Goal: Transaction & Acquisition: Book appointment/travel/reservation

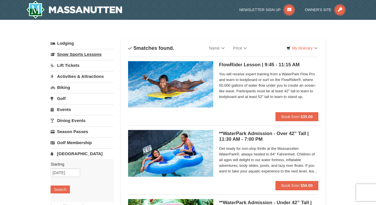
click at [98, 53] on link "Snow Sports Lessons" at bounding box center [82, 54] width 63 height 10
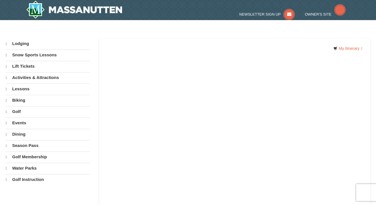
select select "10"
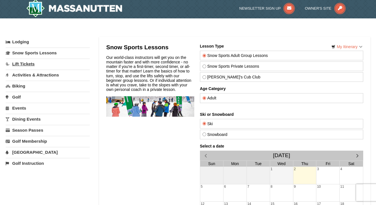
scroll to position [3, 0]
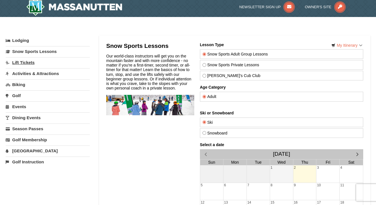
click at [28, 61] on link "Lift Tickets" at bounding box center [48, 62] width 84 height 10
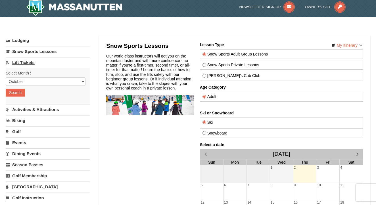
click at [30, 62] on link "Lift Tickets" at bounding box center [48, 62] width 84 height 10
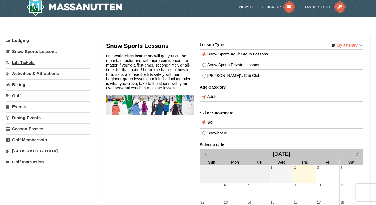
click at [30, 62] on link "Lift Tickets" at bounding box center [48, 62] width 84 height 10
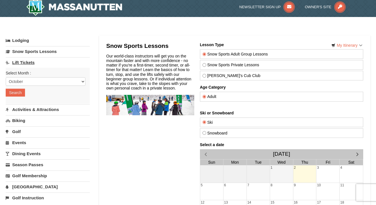
click at [30, 62] on link "Lift Tickets" at bounding box center [48, 62] width 84 height 10
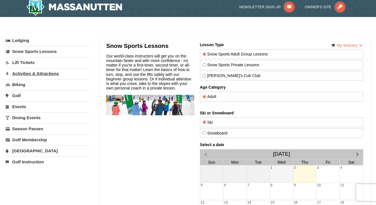
click at [56, 73] on link "Activities & Attractions" at bounding box center [48, 73] width 84 height 10
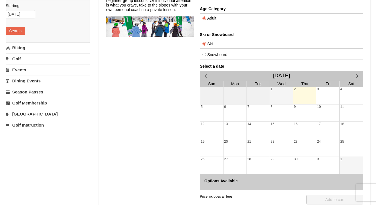
scroll to position [81, 0]
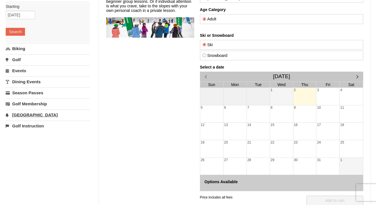
click at [21, 114] on link "[GEOGRAPHIC_DATA]" at bounding box center [48, 115] width 84 height 10
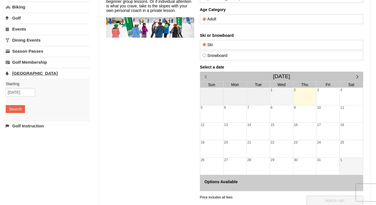
scroll to position [81, 0]
click at [17, 107] on button "Search" at bounding box center [15, 109] width 19 height 8
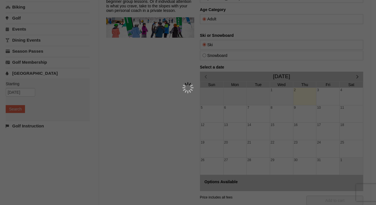
click at [254, 32] on div at bounding box center [188, 102] width 376 height 205
click at [136, 71] on div at bounding box center [188, 102] width 376 height 205
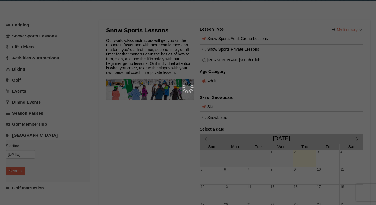
scroll to position [18, 0]
click at [90, 19] on div at bounding box center [188, 102] width 376 height 205
click at [90, 20] on div at bounding box center [188, 102] width 376 height 205
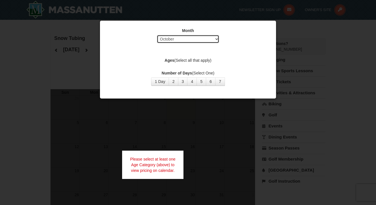
select select "12"
click at [162, 82] on button "1 Day" at bounding box center [160, 81] width 18 height 9
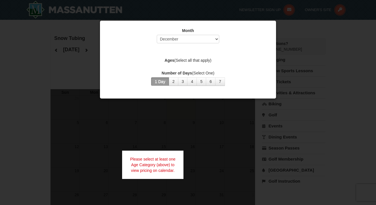
click at [176, 59] on label "Ages (Select all that apply)" at bounding box center [188, 61] width 162 height 6
click at [204, 60] on label "Ages (Select all that apply)" at bounding box center [188, 61] width 162 height 6
click at [203, 59] on label "Ages (Select all that apply)" at bounding box center [188, 61] width 162 height 6
click at [167, 55] on div "Month Select October November December January February March April May June Ju…" at bounding box center [188, 57] width 170 height 67
click at [212, 58] on label "Ages (Select all that apply)" at bounding box center [188, 61] width 162 height 6
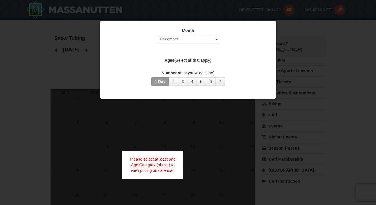
click at [212, 59] on label "Ages (Select all that apply)" at bounding box center [188, 61] width 162 height 6
drag, startPoint x: 171, startPoint y: 49, endPoint x: 175, endPoint y: 49, distance: 3.7
click at [171, 49] on div "Month Select October November December January February March April May June Ju…" at bounding box center [188, 57] width 170 height 67
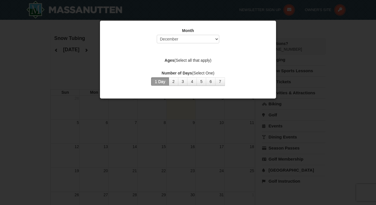
drag, startPoint x: 199, startPoint y: 58, endPoint x: 210, endPoint y: 60, distance: 11.0
click at [199, 58] on label "Ages (Select all that apply)" at bounding box center [188, 61] width 162 height 6
click at [213, 60] on label "Ages (Select all that apply)" at bounding box center [188, 61] width 162 height 6
drag, startPoint x: 220, startPoint y: 59, endPoint x: 211, endPoint y: 59, distance: 8.5
click at [220, 59] on label "Ages (Select all that apply)" at bounding box center [188, 61] width 162 height 6
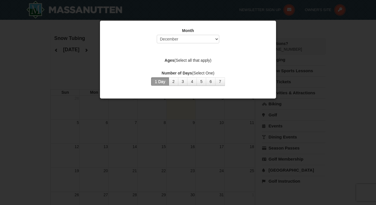
click at [171, 61] on strong "Ages" at bounding box center [170, 60] width 10 height 5
click at [181, 51] on div "Month Select October November December January February March April May June Ju…" at bounding box center [188, 57] width 170 height 67
click at [226, 60] on label "Ages (Select all that apply)" at bounding box center [188, 61] width 162 height 6
click at [194, 67] on div "Month Select October November December January February March April May June Ju…" at bounding box center [188, 57] width 170 height 67
click at [218, 59] on label "Ages (Select all that apply)" at bounding box center [188, 61] width 162 height 6
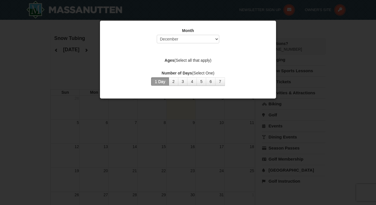
scroll to position [2, 0]
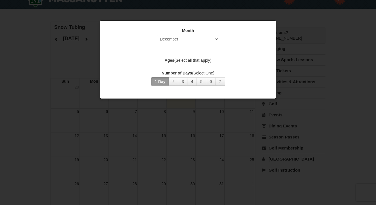
click at [168, 58] on strong "Ages" at bounding box center [170, 60] width 10 height 5
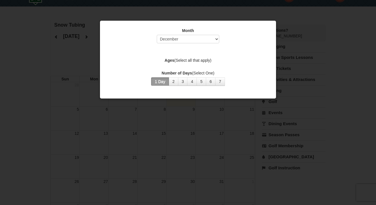
click at [195, 59] on label "Ages (Select all that apply)" at bounding box center [188, 61] width 162 height 6
drag, startPoint x: 170, startPoint y: 61, endPoint x: 168, endPoint y: 58, distance: 3.9
click at [170, 61] on strong "Ages" at bounding box center [170, 60] width 10 height 5
drag, startPoint x: 167, startPoint y: 54, endPoint x: 174, endPoint y: 59, distance: 8.7
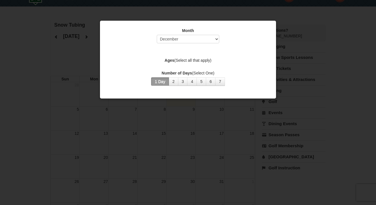
click at [167, 54] on div "Month Select October November December January February March April May June Ju…" at bounding box center [188, 57] width 170 height 67
click at [210, 60] on label "Ages (Select all that apply)" at bounding box center [188, 61] width 162 height 6
click at [211, 60] on label "Ages (Select all that apply)" at bounding box center [188, 61] width 162 height 6
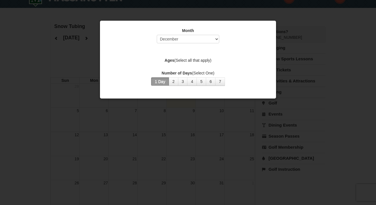
scroll to position [7, 0]
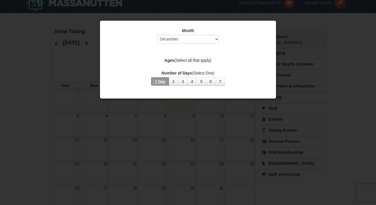
click at [163, 81] on button "1 Day" at bounding box center [160, 81] width 18 height 9
click at [162, 81] on button "1 Day" at bounding box center [160, 81] width 18 height 9
click at [110, 29] on label "Month" at bounding box center [188, 31] width 162 height 6
drag, startPoint x: 267, startPoint y: 29, endPoint x: 256, endPoint y: 23, distance: 12.7
click at [267, 29] on label "Month" at bounding box center [188, 31] width 162 height 6
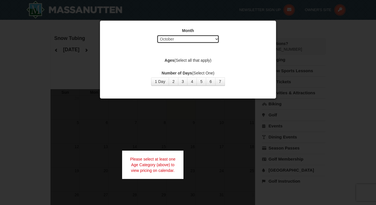
select select "12"
click at [169, 59] on strong "Ages" at bounding box center [170, 60] width 10 height 5
click at [172, 50] on div "Month Select October November December January February March April May June Ju…" at bounding box center [188, 57] width 170 height 67
click at [205, 61] on label "Ages (Select all that apply)" at bounding box center [188, 61] width 162 height 6
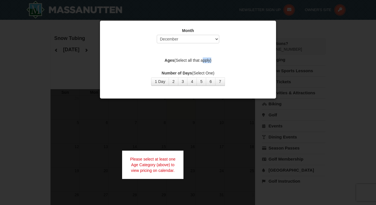
click at [205, 61] on label "Ages (Select all that apply)" at bounding box center [188, 61] width 162 height 6
click at [168, 62] on strong "Ages" at bounding box center [170, 60] width 10 height 5
click at [169, 60] on strong "Ages" at bounding box center [170, 60] width 10 height 5
click at [163, 80] on button "1 Day" at bounding box center [160, 81] width 18 height 9
click at [188, 56] on div "Month Select October November December January February March April May June Ju…" at bounding box center [188, 57] width 170 height 67
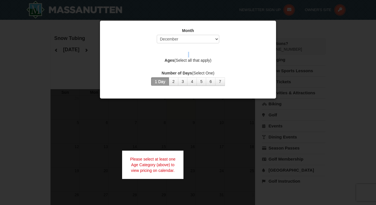
click at [228, 56] on div "Month Select October November December January February March April May June Ju…" at bounding box center [188, 57] width 170 height 67
click at [202, 60] on label "Ages (Select all that apply)" at bounding box center [188, 61] width 162 height 6
drag, startPoint x: 210, startPoint y: 54, endPoint x: 194, endPoint y: 56, distance: 16.0
click at [210, 54] on div "Month Select October November December January February March April May June Ju…" at bounding box center [188, 57] width 170 height 67
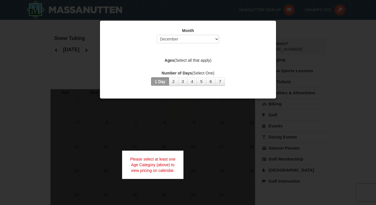
click at [171, 58] on strong "Ages" at bounding box center [170, 60] width 10 height 5
click at [170, 58] on strong "Ages" at bounding box center [170, 60] width 10 height 5
click at [162, 162] on div "Please select at least one Age Category (above) to view pricing on calendar." at bounding box center [152, 165] width 61 height 28
click at [139, 163] on div "Please select at least one Age Category (above) to view pricing on calendar." at bounding box center [152, 165] width 61 height 28
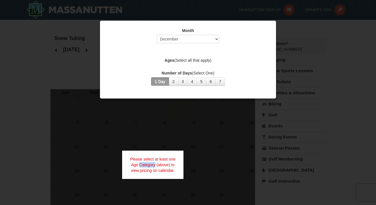
click at [139, 163] on div "Please select at least one Age Category (above) to view pricing on calendar." at bounding box center [152, 165] width 61 height 28
drag, startPoint x: 139, startPoint y: 157, endPoint x: 143, endPoint y: 155, distance: 4.7
click at [142, 156] on div "Please select at least one Age Category (above) to view pricing on calendar." at bounding box center [152, 165] width 61 height 28
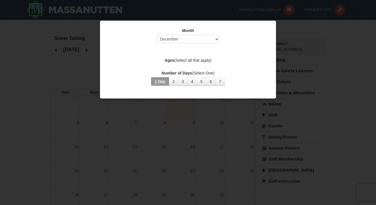
click at [215, 60] on label "Ages (Select all that apply)" at bounding box center [188, 61] width 162 height 6
click at [170, 61] on strong "Ages" at bounding box center [170, 60] width 10 height 5
click at [220, 61] on label "Ages (Select all that apply)" at bounding box center [188, 61] width 162 height 6
click at [166, 60] on strong "Ages" at bounding box center [170, 60] width 10 height 5
click at [168, 61] on strong "Ages" at bounding box center [170, 60] width 10 height 5
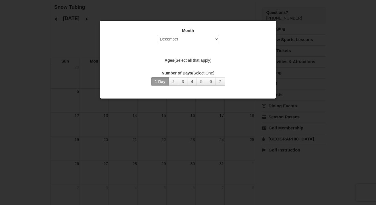
scroll to position [33, 0]
click at [170, 60] on strong "Ages" at bounding box center [170, 60] width 10 height 5
click at [207, 60] on label "Ages (Select all that apply)" at bounding box center [188, 61] width 162 height 6
click at [240, 62] on label "Ages (Select all that apply)" at bounding box center [188, 61] width 162 height 6
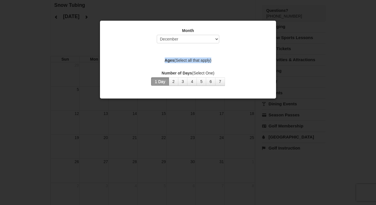
drag, startPoint x: 240, startPoint y: 62, endPoint x: 173, endPoint y: 48, distance: 68.7
click at [240, 62] on label "Ages (Select all that apply)" at bounding box center [188, 61] width 162 height 6
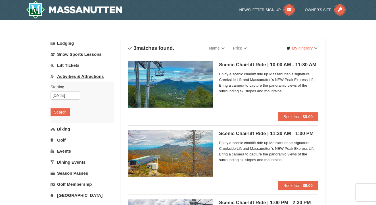
click at [88, 79] on link "Activities & Attractions" at bounding box center [82, 76] width 63 height 10
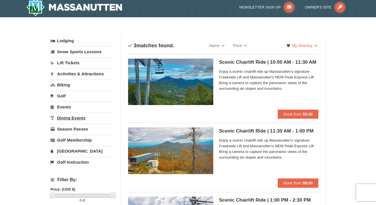
scroll to position [2, 0]
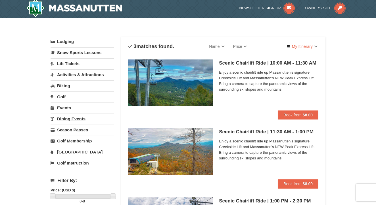
click at [76, 118] on link "Dining Events" at bounding box center [82, 119] width 63 height 10
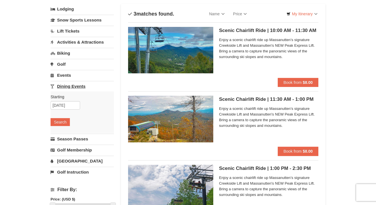
scroll to position [41, 0]
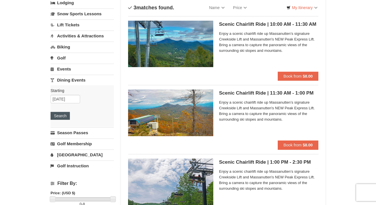
click at [60, 114] on button "Search" at bounding box center [60, 116] width 19 height 8
